Goal: Find specific page/section: Find specific page/section

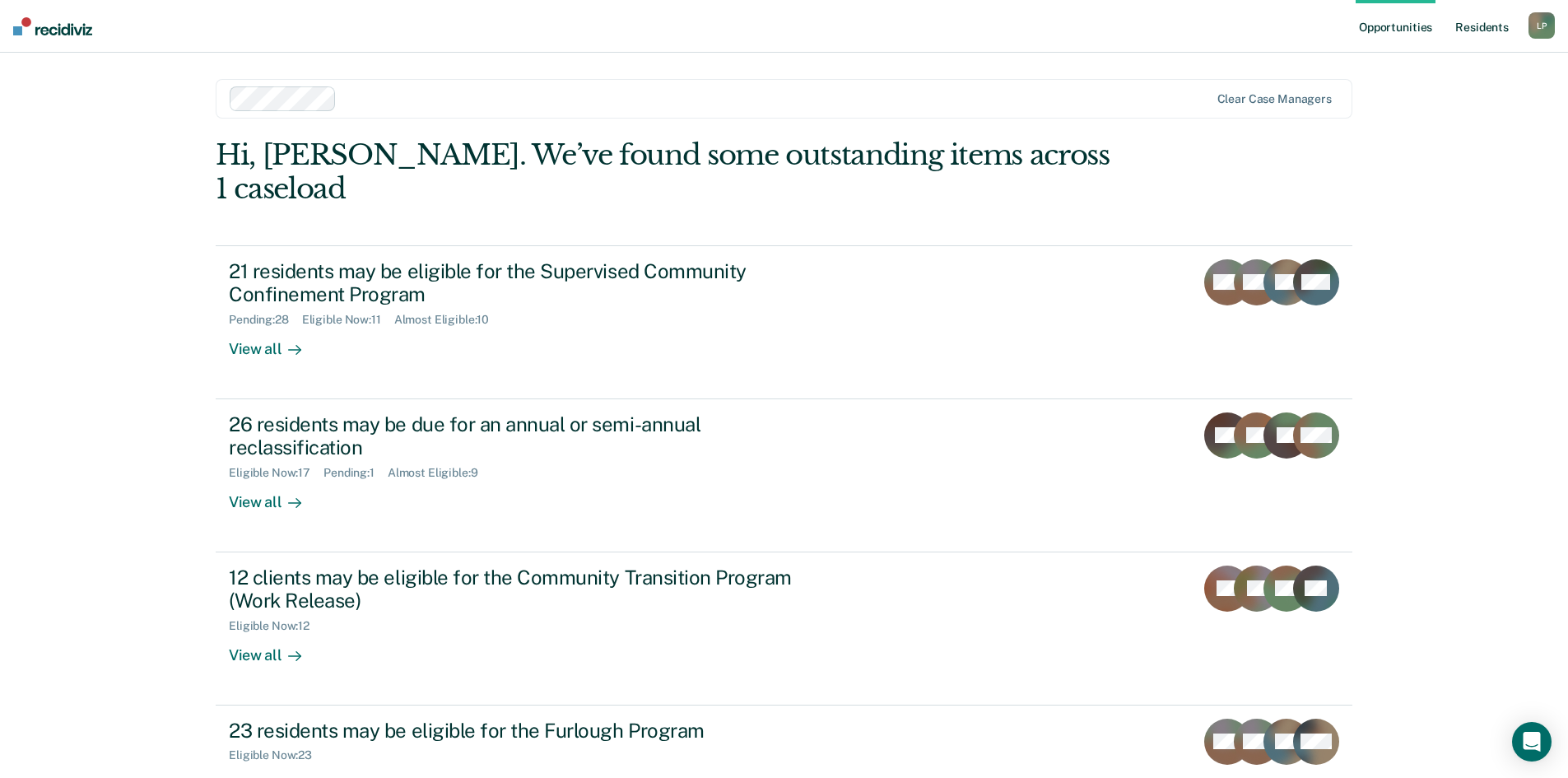
click at [1479, 26] on link "Resident s" at bounding box center [1482, 27] width 60 height 53
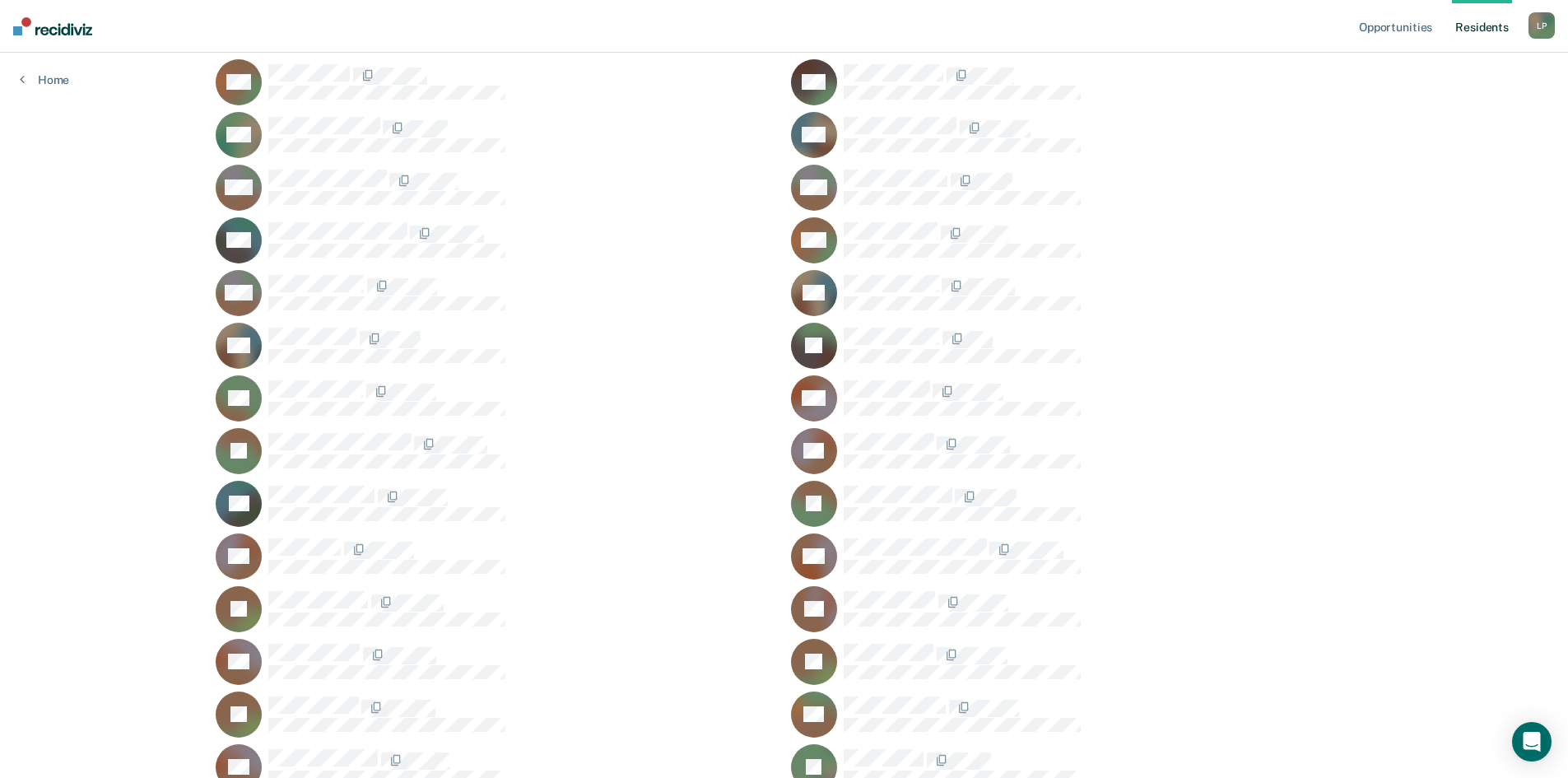
scroll to position [1317, 0]
